Goal: Task Accomplishment & Management: Manage account settings

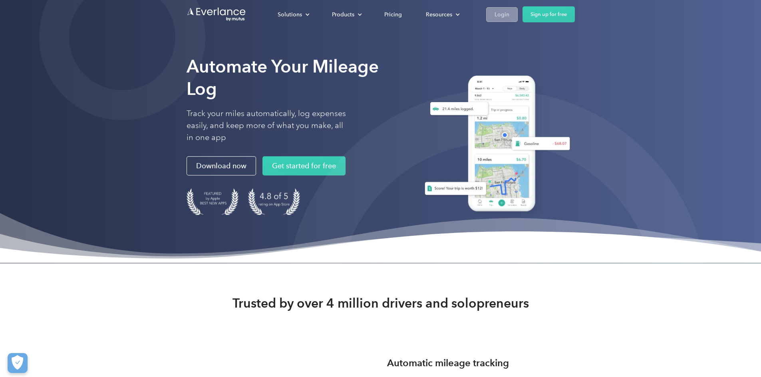
click at [509, 18] on div "Login" at bounding box center [501, 15] width 15 height 10
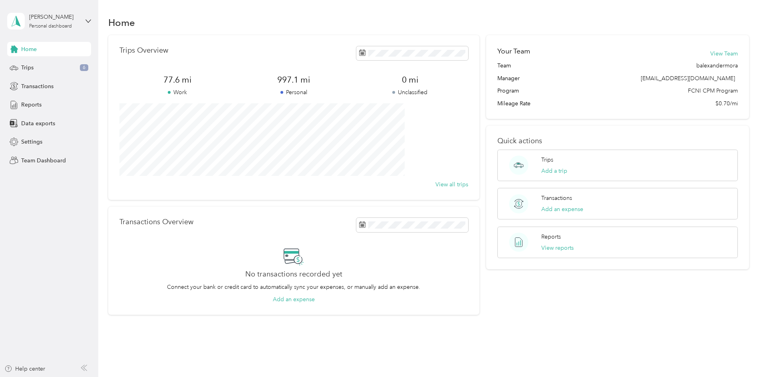
click at [82, 25] on div "[PERSON_NAME] Personal dashboard" at bounding box center [49, 21] width 84 height 28
click at [64, 66] on div "Team dashboard" at bounding box center [91, 63] width 157 height 14
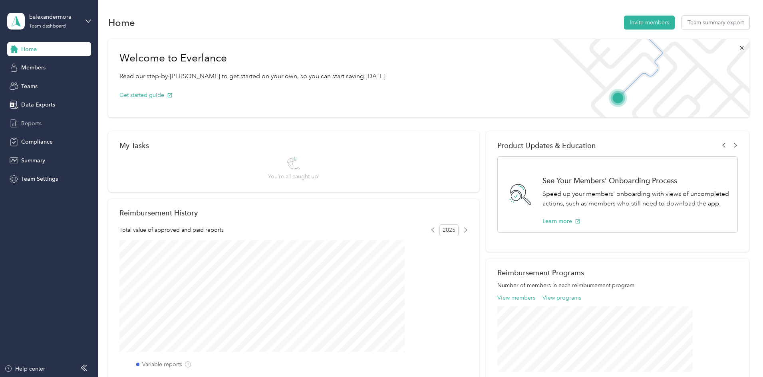
click at [26, 127] on span "Reports" at bounding box center [31, 123] width 20 height 8
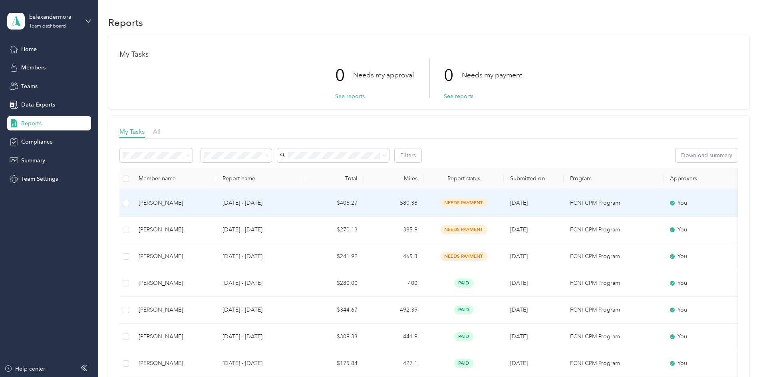
click at [424, 204] on td "580.38" at bounding box center [394, 203] width 60 height 27
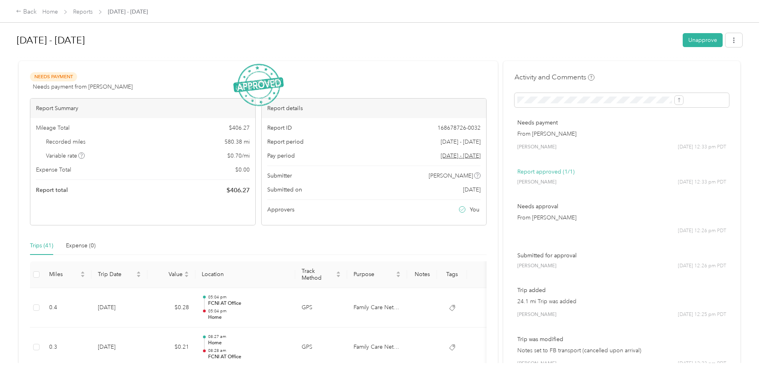
click at [148, 14] on div "Home Reports [DATE] - [DATE]" at bounding box center [94, 12] width 105 height 8
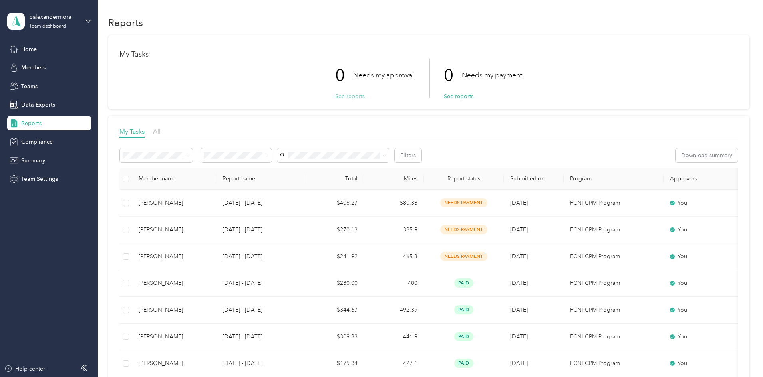
click at [351, 97] on button "See reports" at bounding box center [350, 96] width 30 height 8
